Goal: Information Seeking & Learning: Learn about a topic

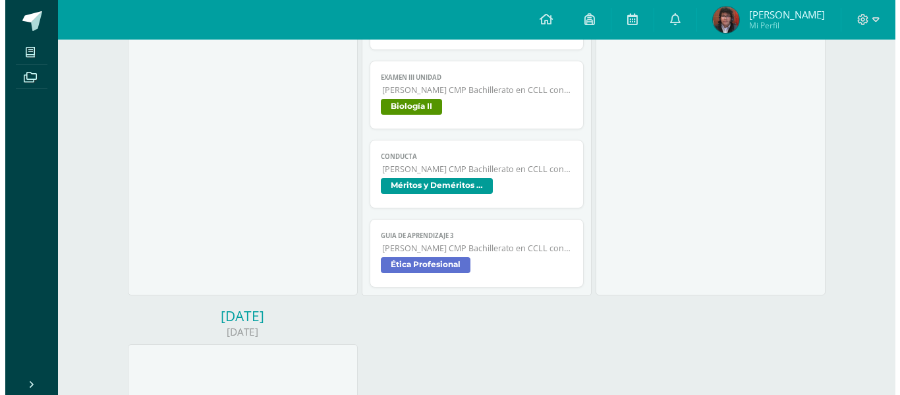
scroll to position [659, 0]
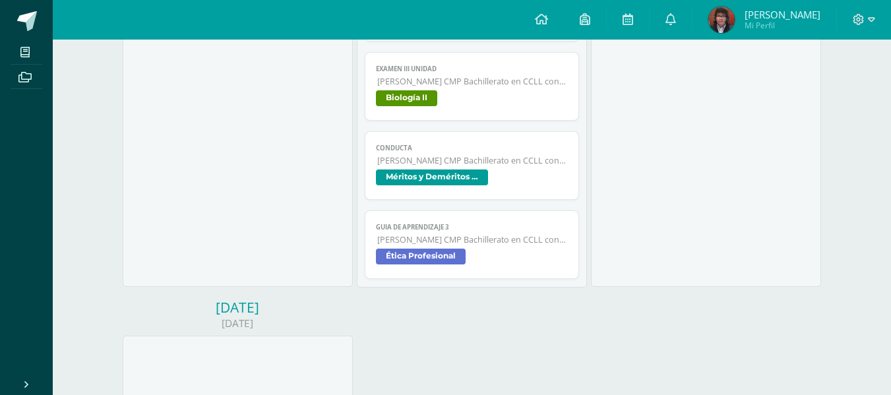
click at [424, 235] on span "[PERSON_NAME] CMP Bachillerato en CCLL con Orientación en Computación" at bounding box center [472, 239] width 191 height 11
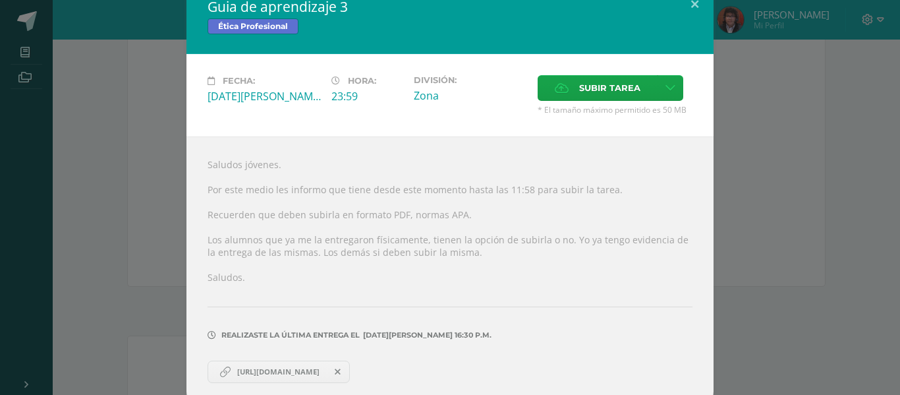
scroll to position [28, 0]
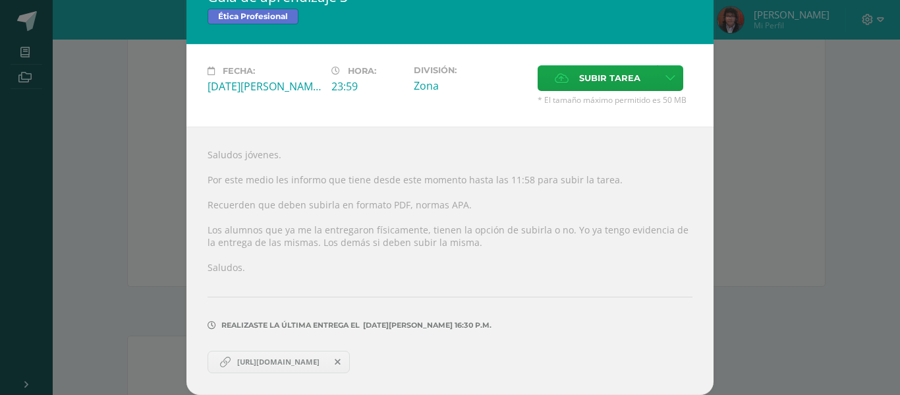
click at [285, 362] on span "[URL][DOMAIN_NAME]" at bounding box center [279, 362] width 96 height 11
click at [163, 100] on div "Guia de aprendizaje 3 Ética Profesional Fecha: Viernes 08 de Agosto Hora: 23:59…" at bounding box center [450, 183] width 890 height 423
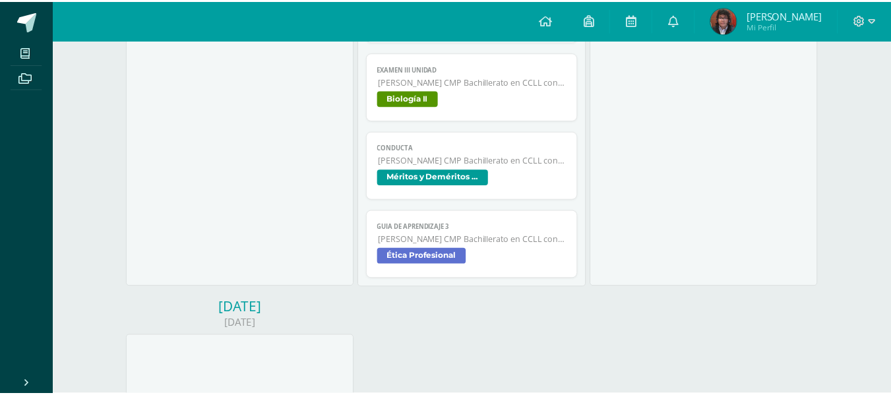
scroll to position [14, 0]
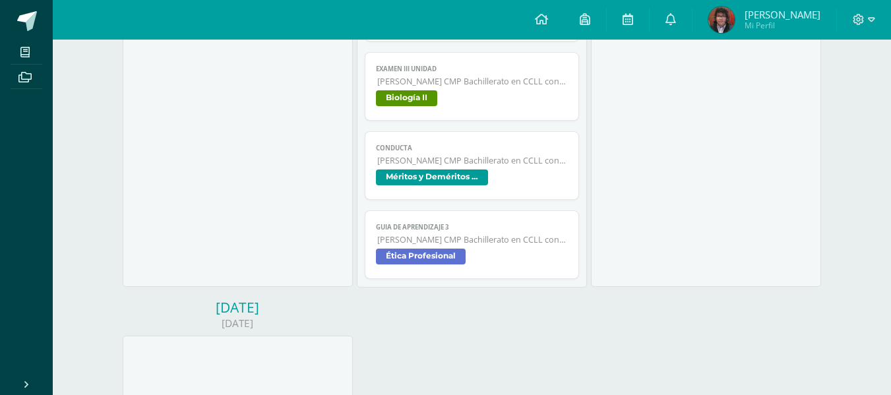
click at [398, 216] on link "Guia de aprendizaje 3 Quinto Bachillerato CMP Bachillerato en CCLL con Orientac…" at bounding box center [472, 244] width 214 height 69
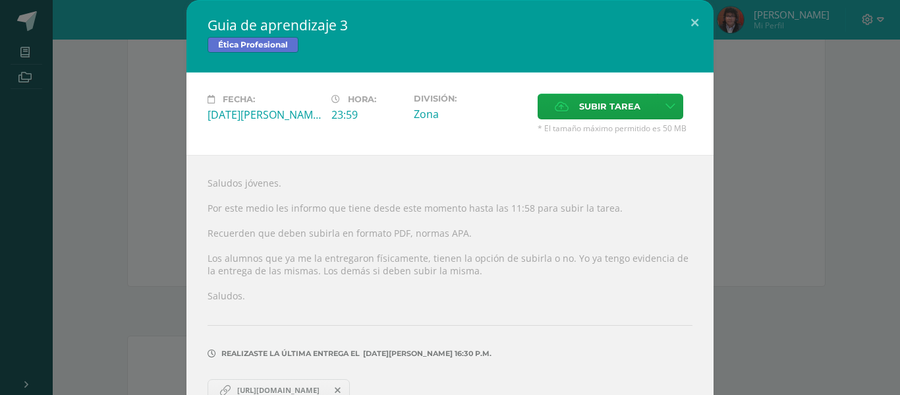
click at [686, 203] on div "Saludos jóvenes. Por este medio les informo que tiene desde este momento hasta …" at bounding box center [450, 289] width 527 height 268
click at [128, 208] on div "Guia de aprendizaje 3 Ética Profesional Fecha: Viernes 08 de Agosto Hora: 23:59…" at bounding box center [450, 211] width 890 height 423
